Goal: Go to known website: Access a specific website the user already knows

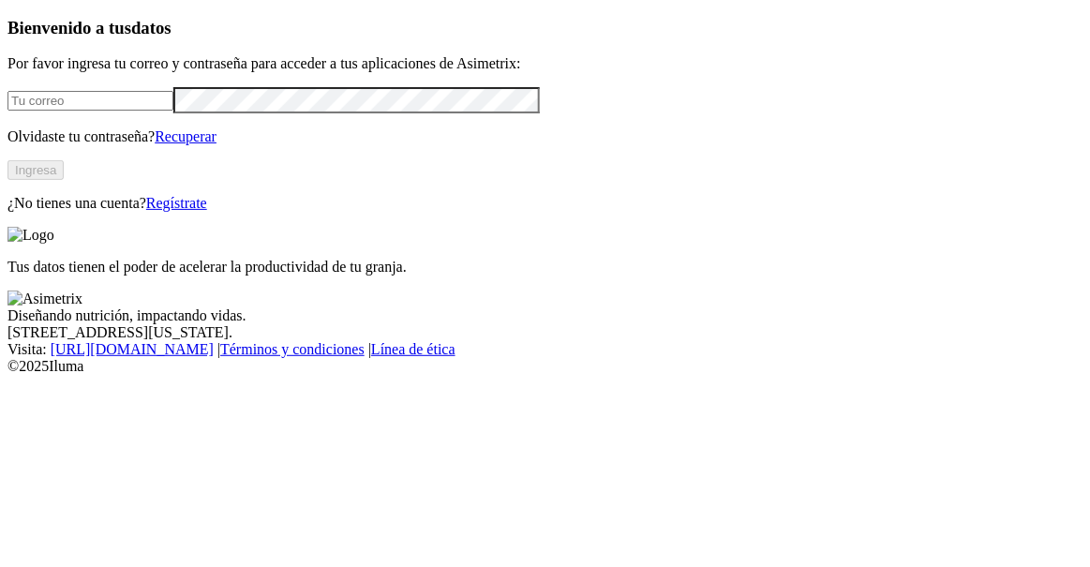
click at [173, 111] on input "email" at bounding box center [90, 101] width 166 height 20
click at [89, 111] on input "email" at bounding box center [90, 101] width 166 height 20
type input "[EMAIL_ADDRESS][PERSON_NAME][DOMAIN_NAME]"
click at [64, 180] on button "Ingresa" at bounding box center [35, 170] width 56 height 20
